Goal: Navigation & Orientation: Go to known website

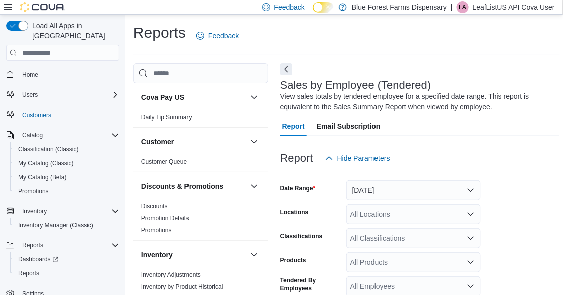
scroll to position [118, 0]
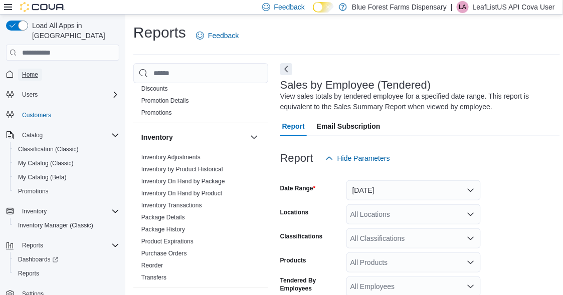
click at [34, 71] on span "Home" at bounding box center [30, 75] width 16 height 8
